Goal: Task Accomplishment & Management: Use online tool/utility

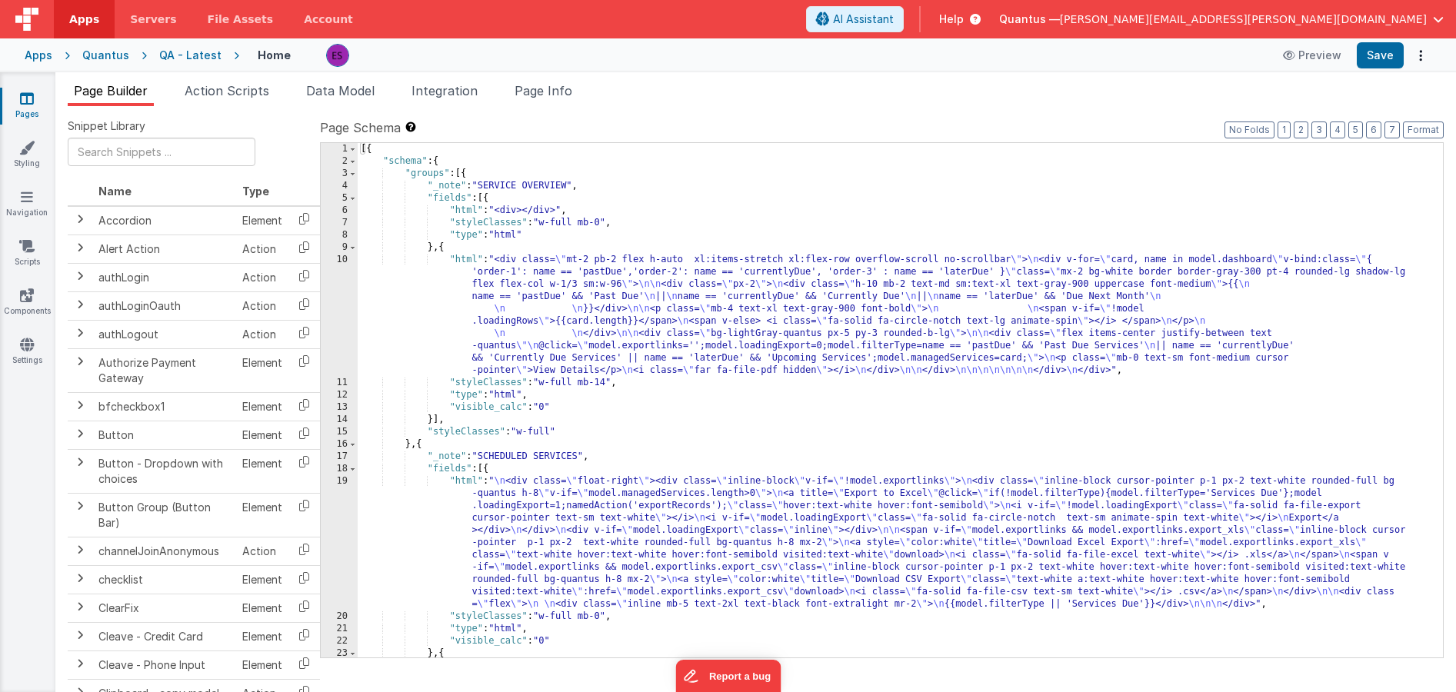
click at [93, 52] on div "Quantus" at bounding box center [105, 55] width 47 height 15
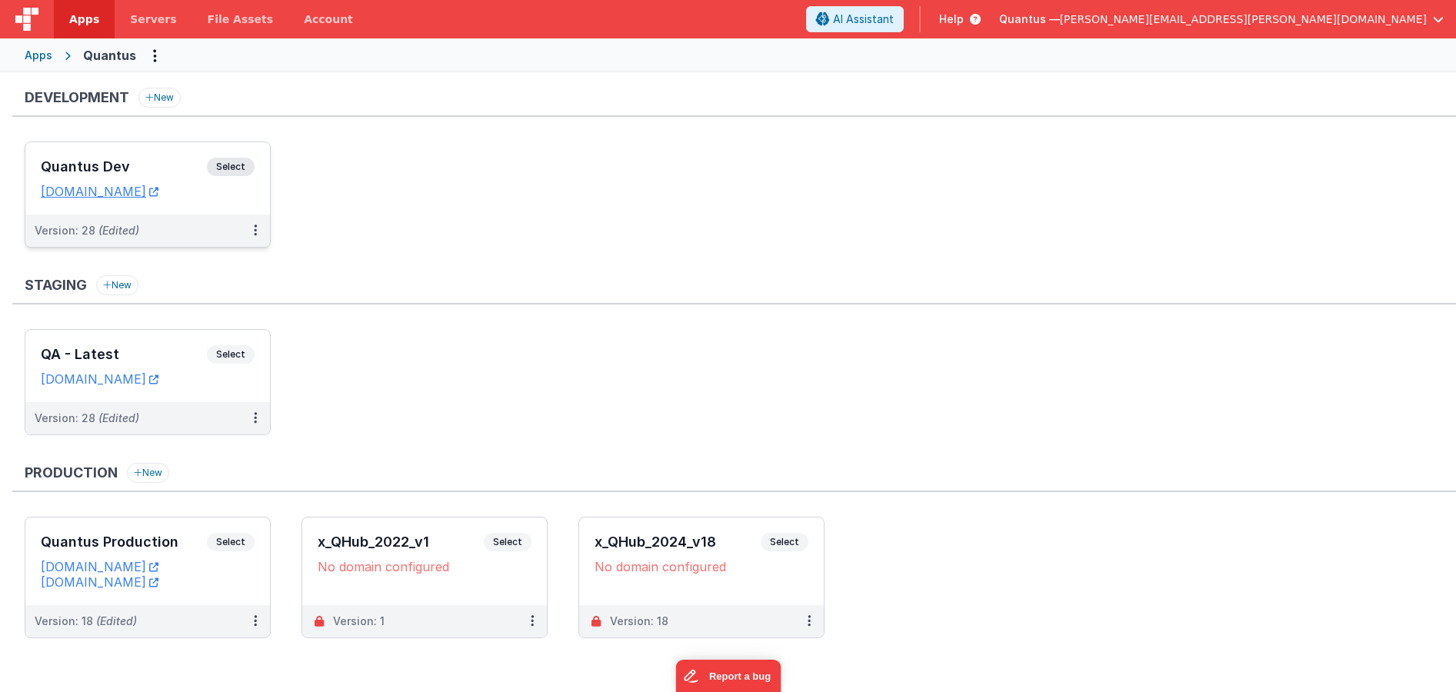
click at [184, 160] on h3 "Quantus Dev" at bounding box center [124, 166] width 166 height 15
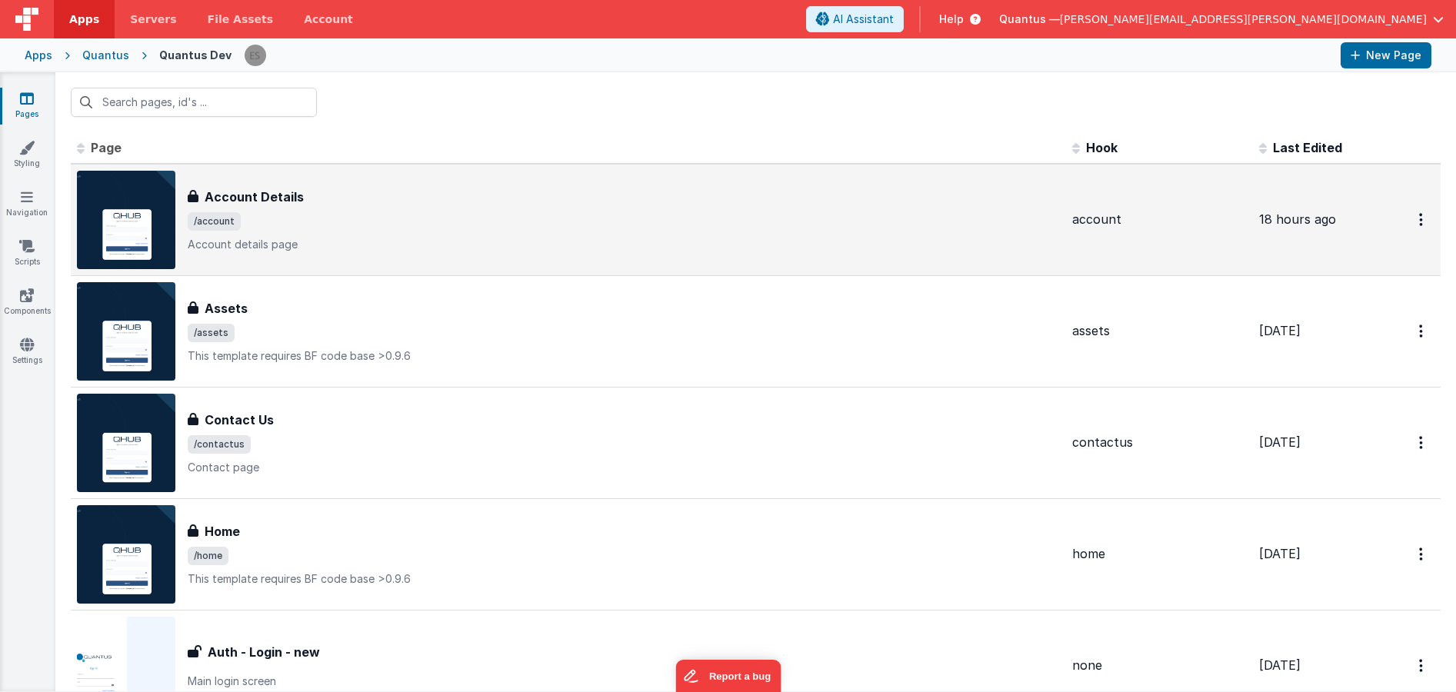
click at [427, 198] on div "Account Details" at bounding box center [624, 197] width 872 height 18
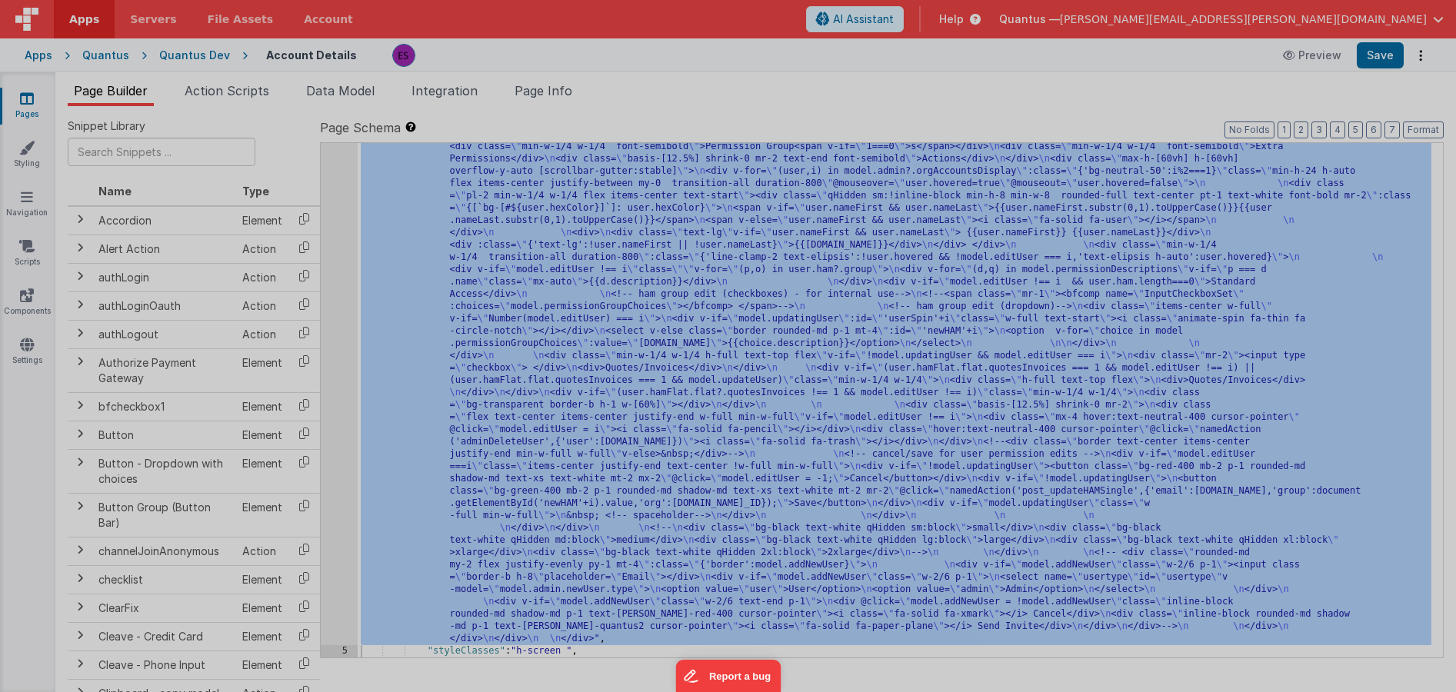
scroll to position [679, 0]
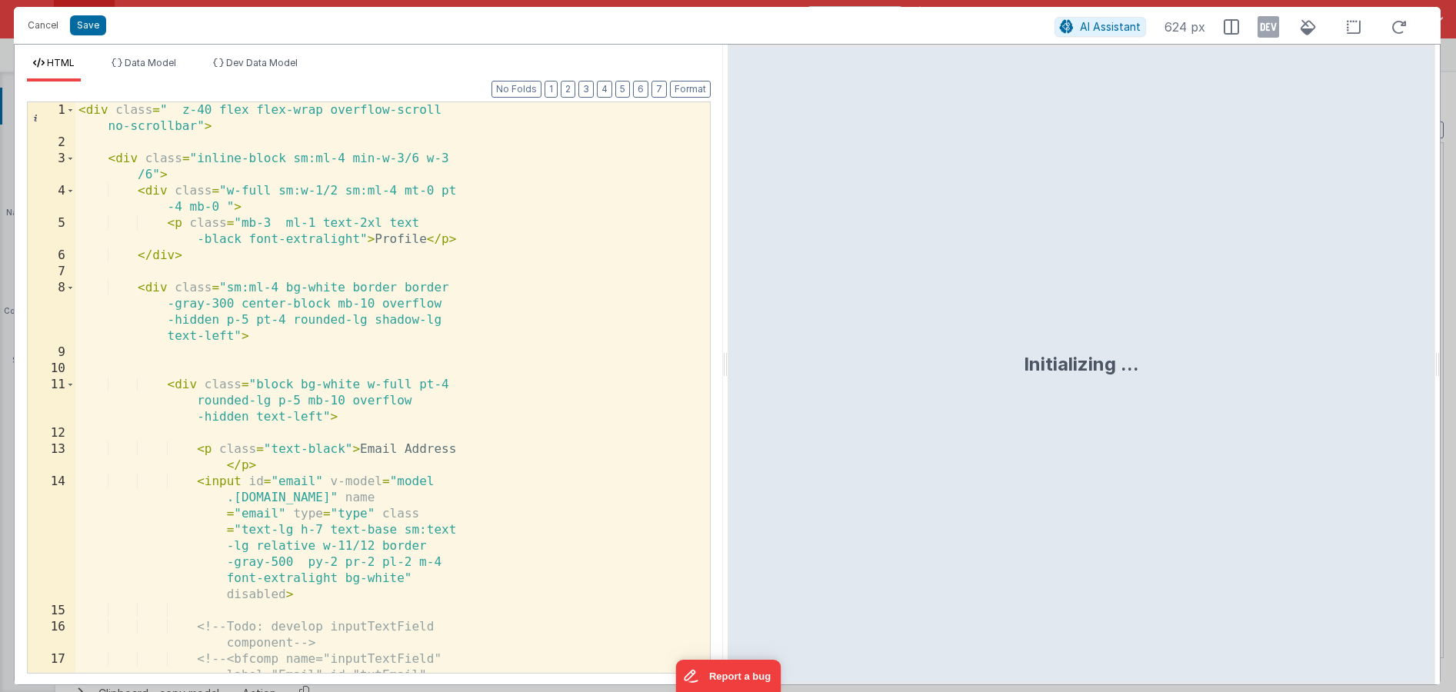
click at [473, 237] on div "< div class = " z-40 flex flex-wrap overflow-scroll no-scrollbar" > < div class…" at bounding box center [386, 461] width 623 height 718
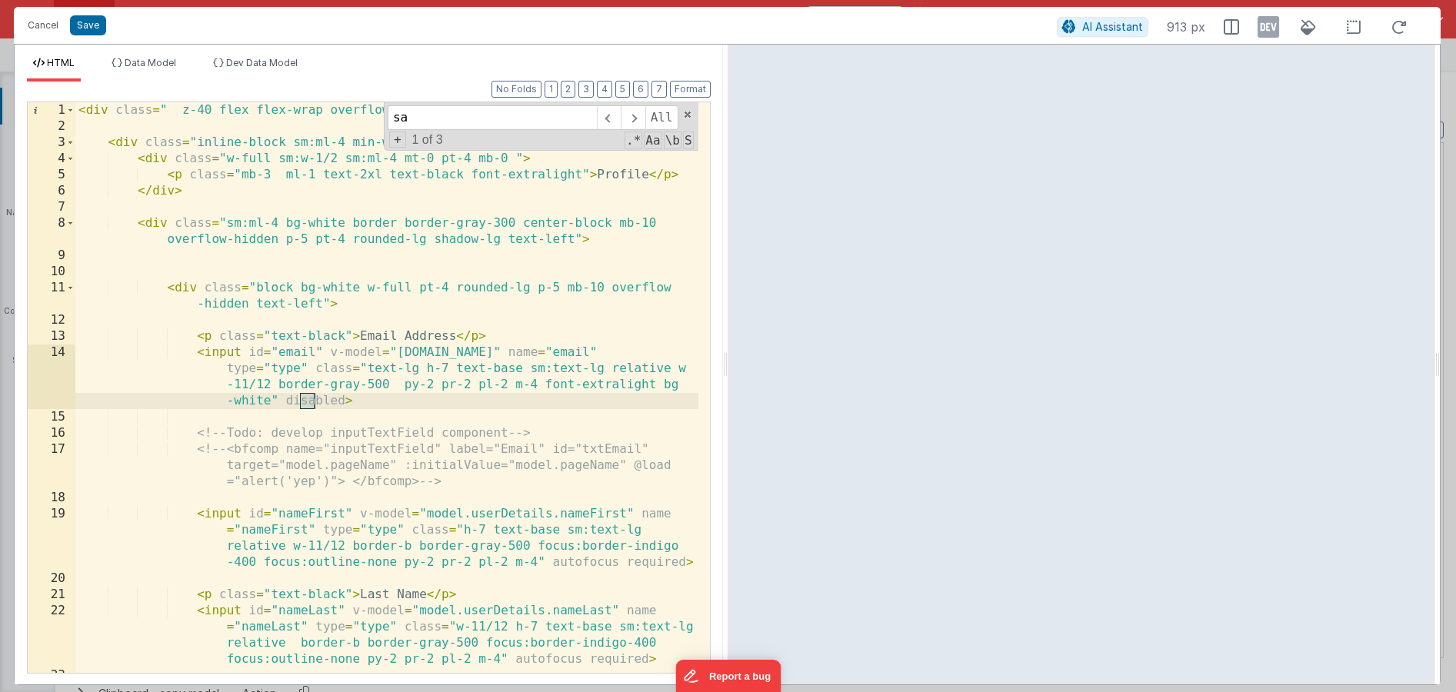
type input "s"
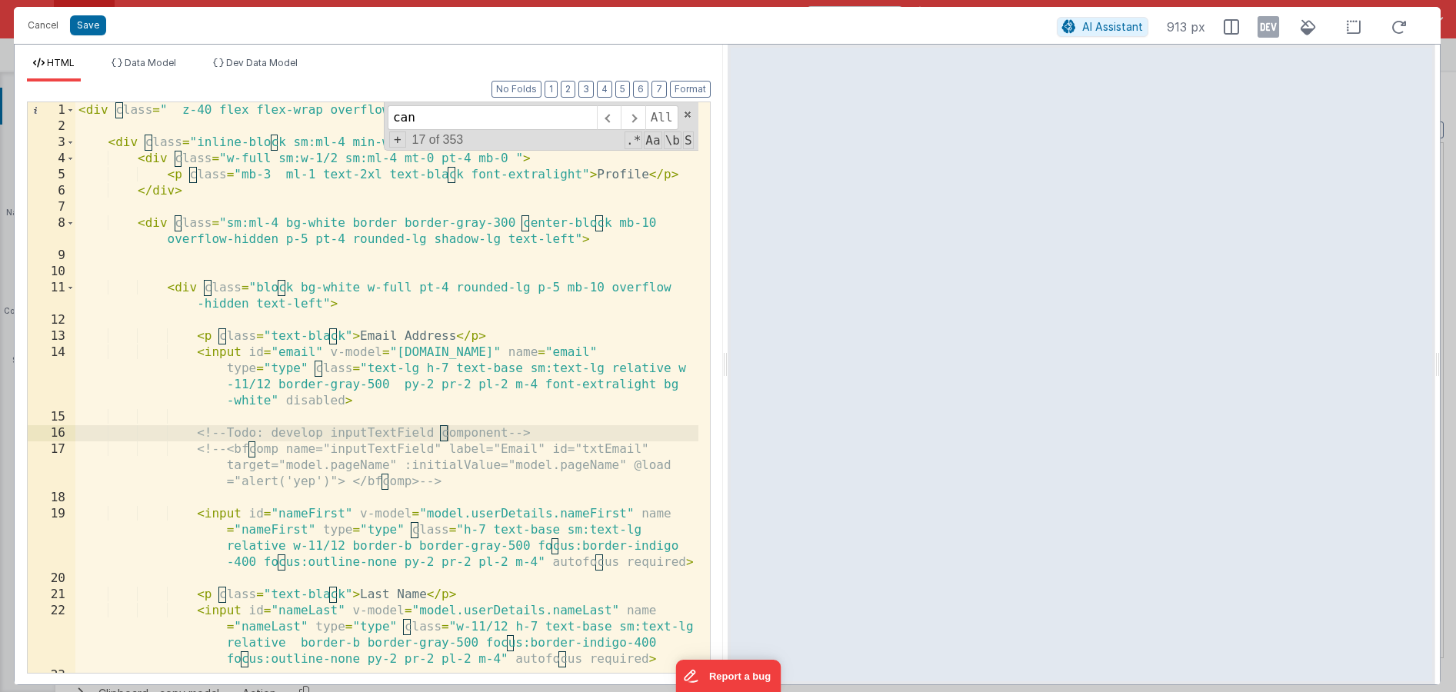
scroll to position [4787, 0]
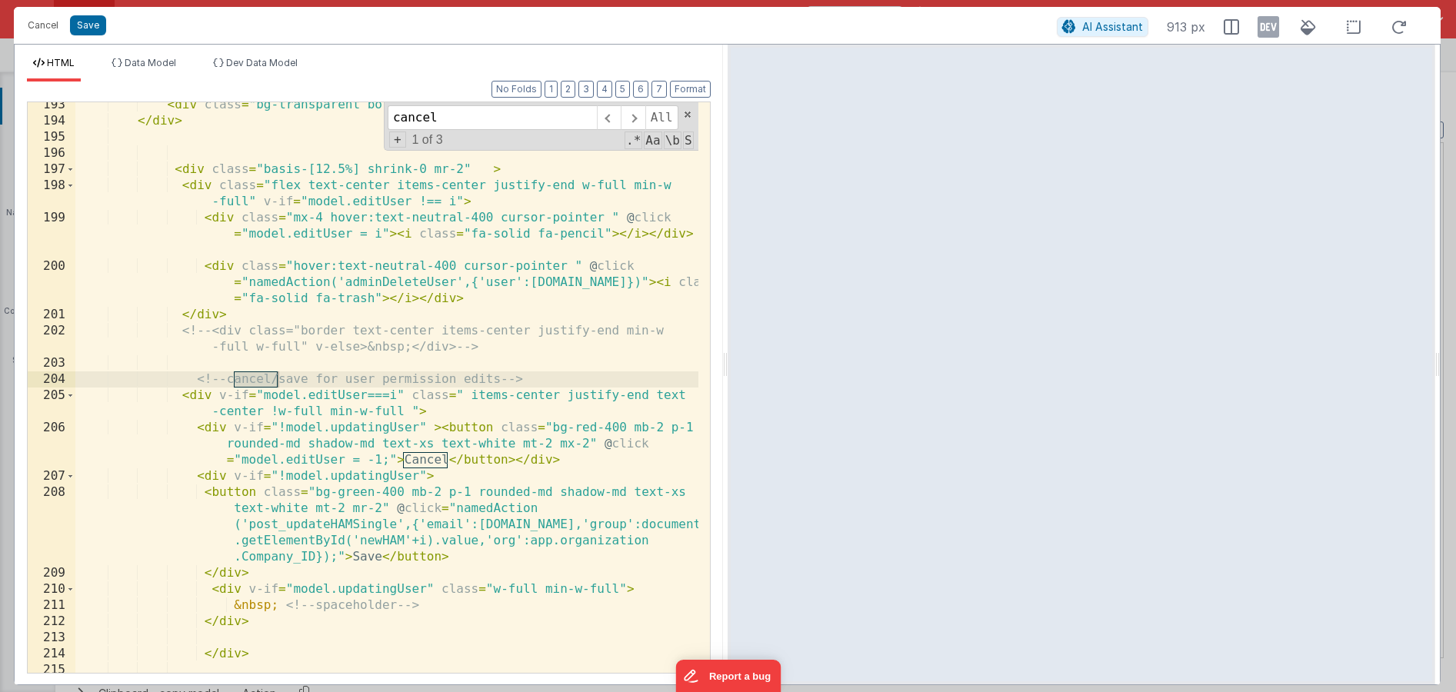
type input "cancel"
click at [360, 413] on div "< div class = "bg-transparent border-b h-1 w-[60%]" > </ div > </ div > < div c…" at bounding box center [386, 398] width 623 height 603
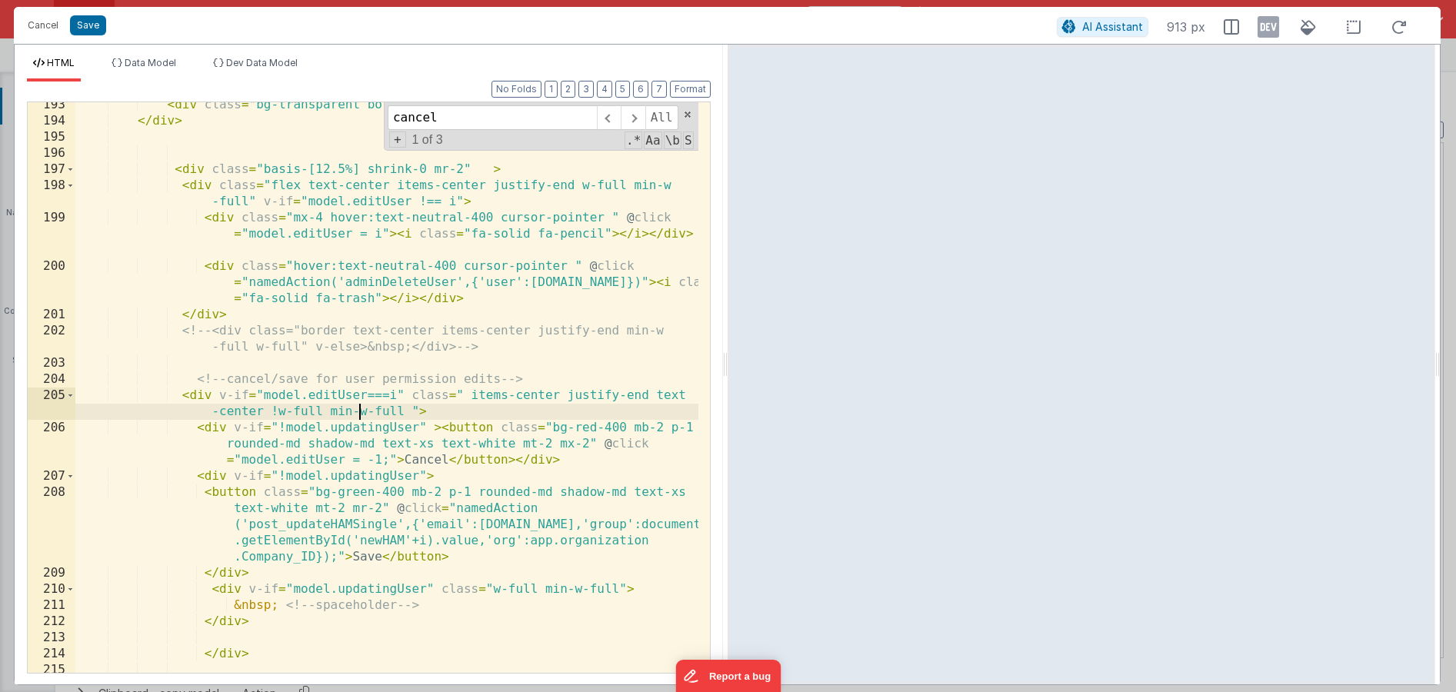
click at [463, 394] on div "< div class = "bg-transparent border-b h-1 w-[60%]" > </ div > </ div > < div c…" at bounding box center [386, 398] width 623 height 603
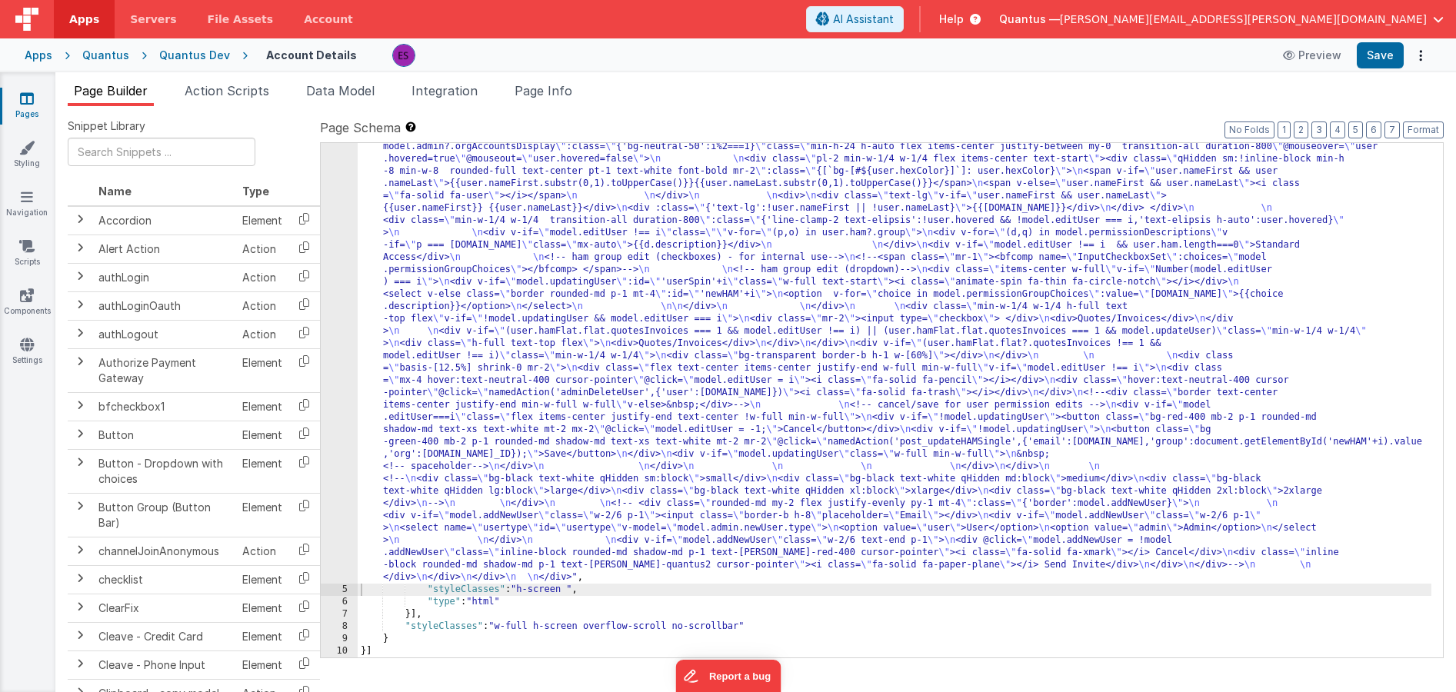
scroll to position [667, 0]
